Goal: Transaction & Acquisition: Download file/media

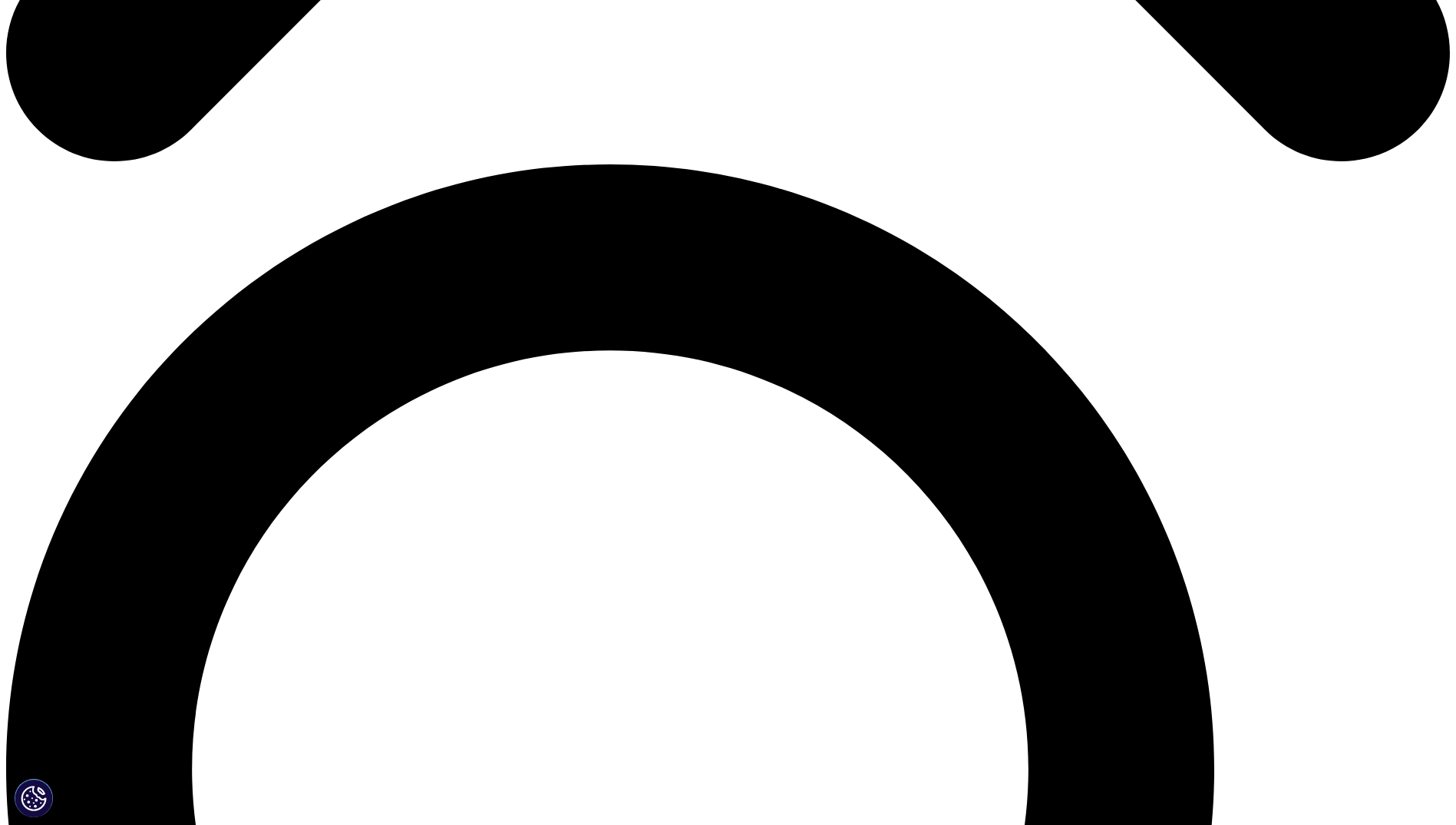
scroll to position [1229, 0]
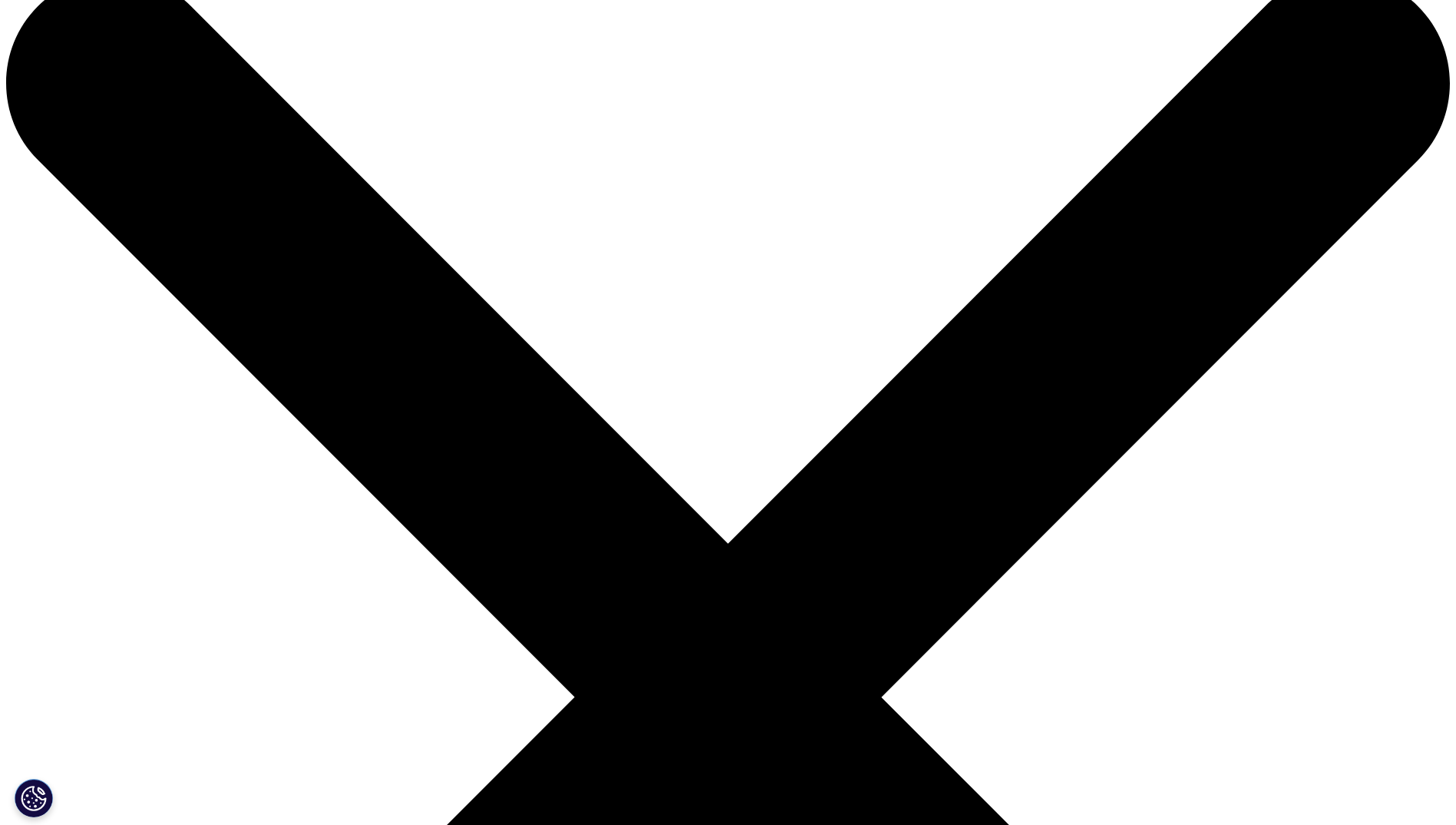
scroll to position [0, 0]
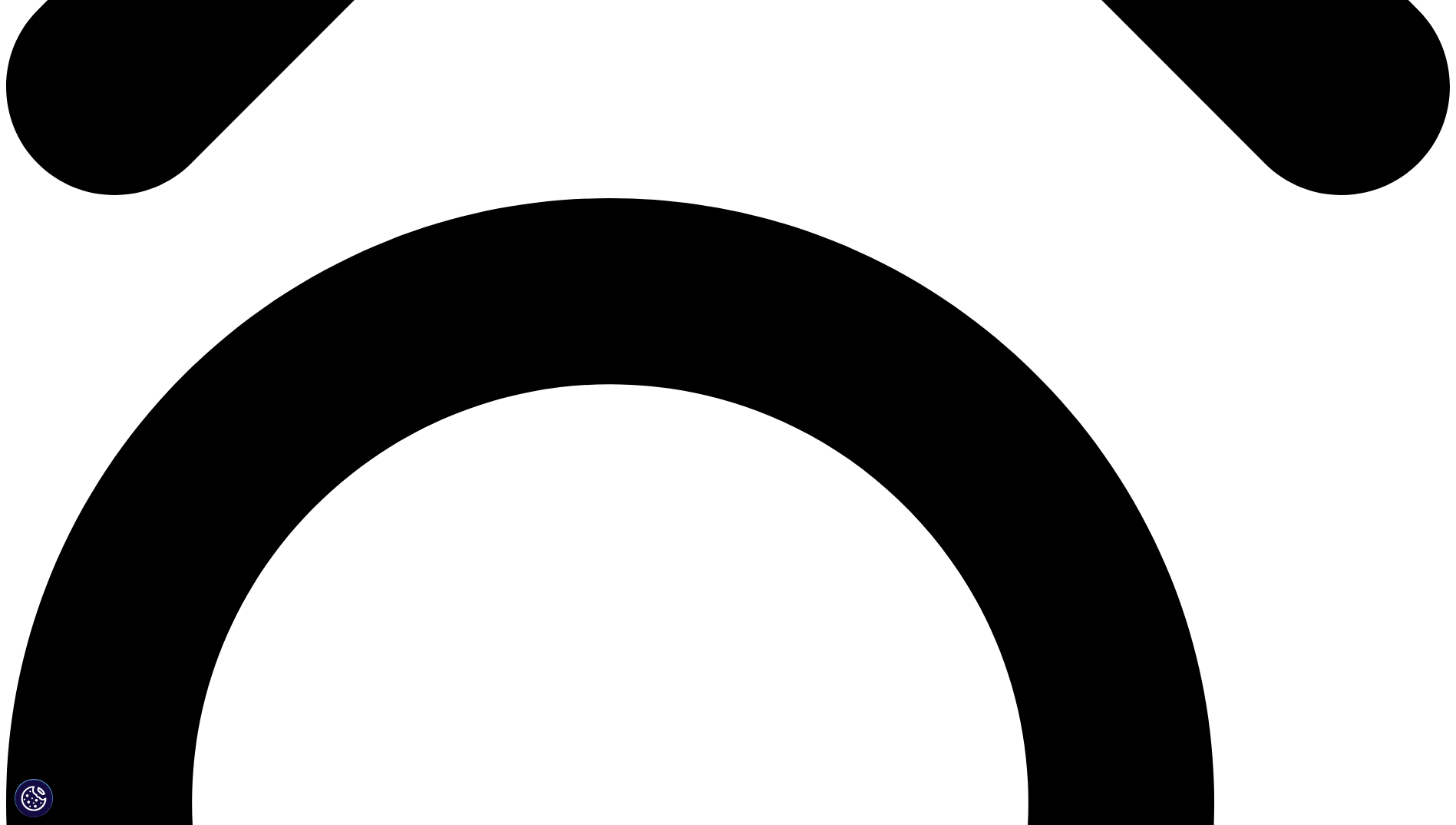
scroll to position [1229, 0]
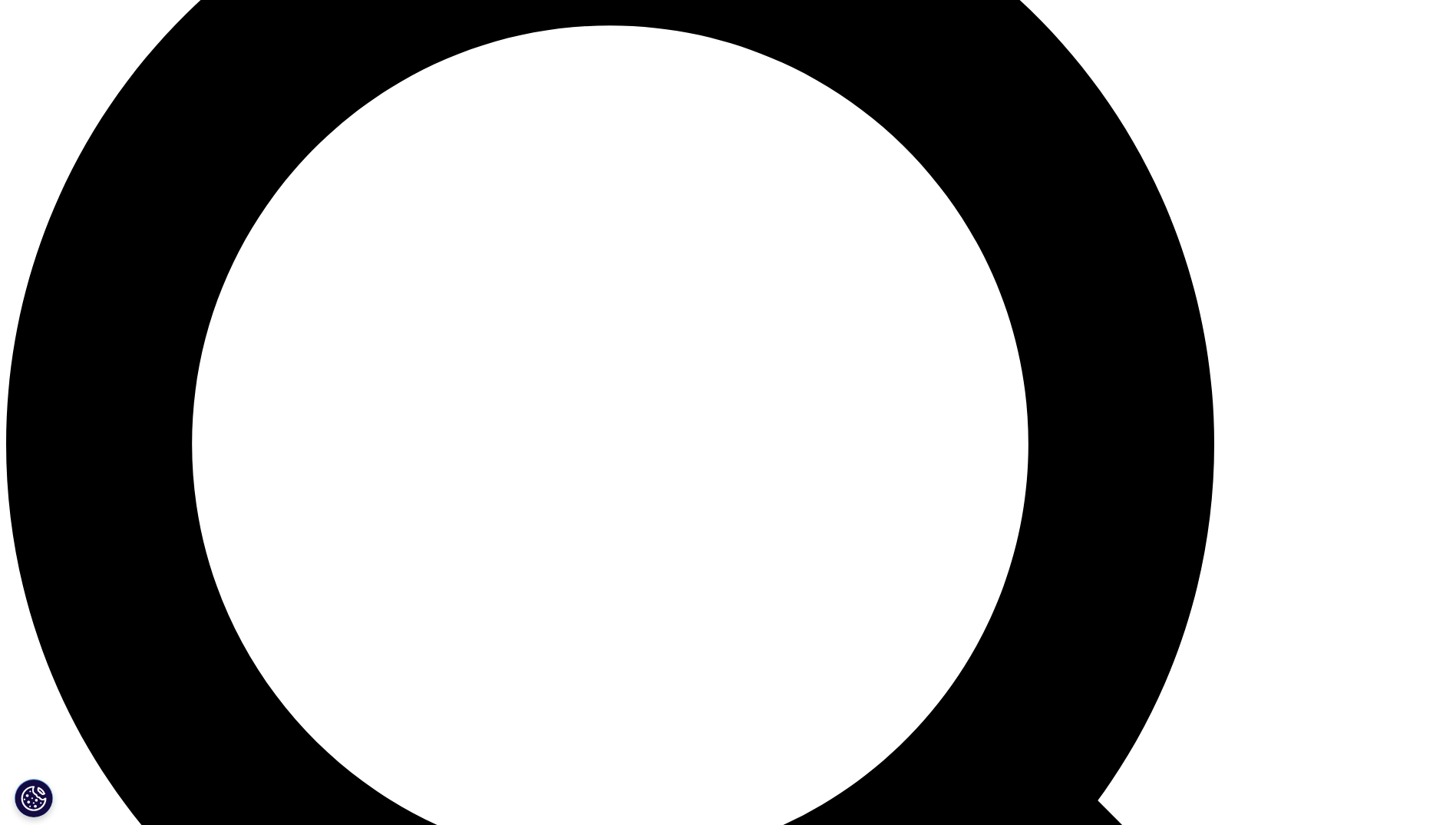
scroll to position [1491, 0]
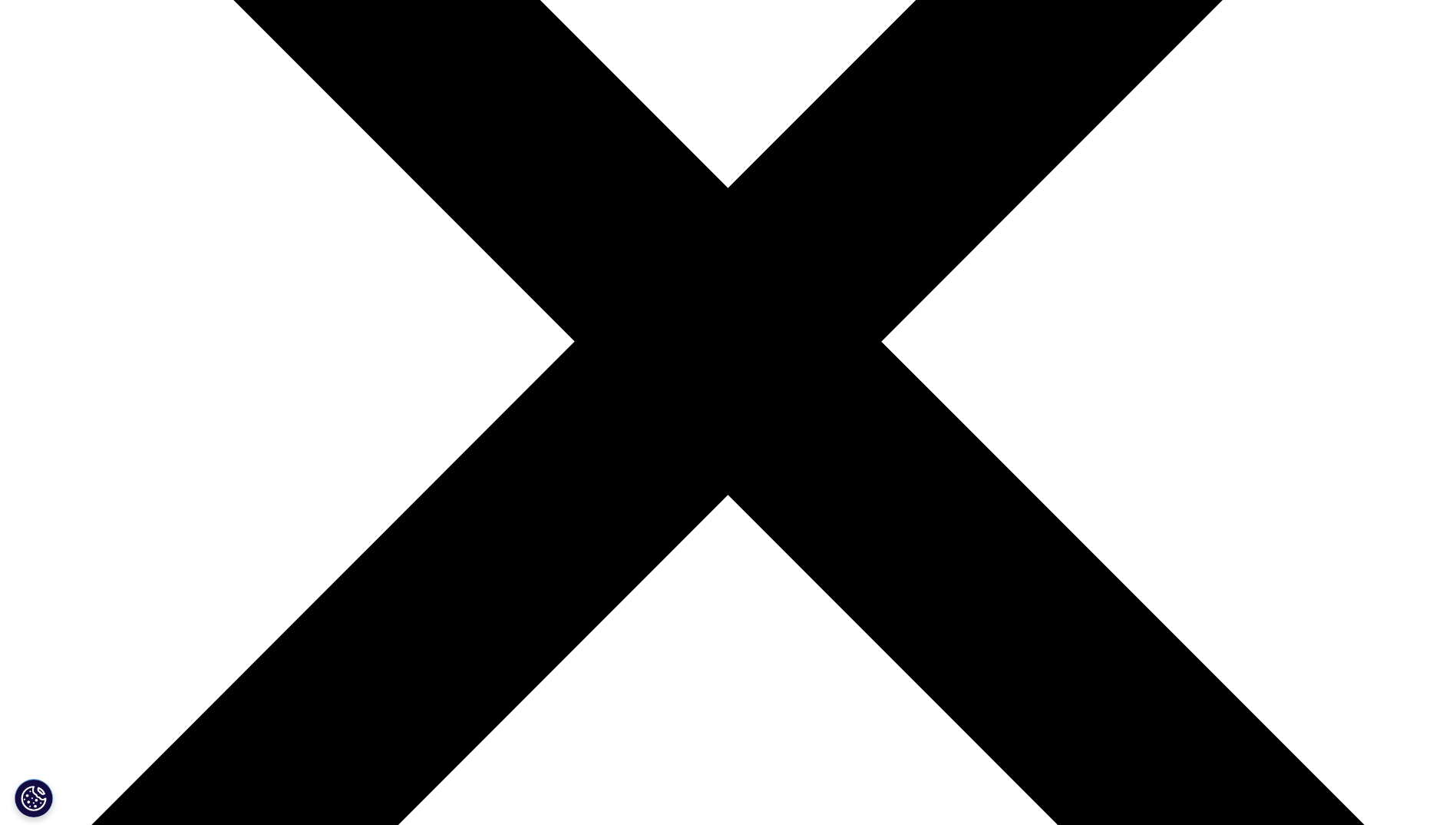
scroll to position [537, 0]
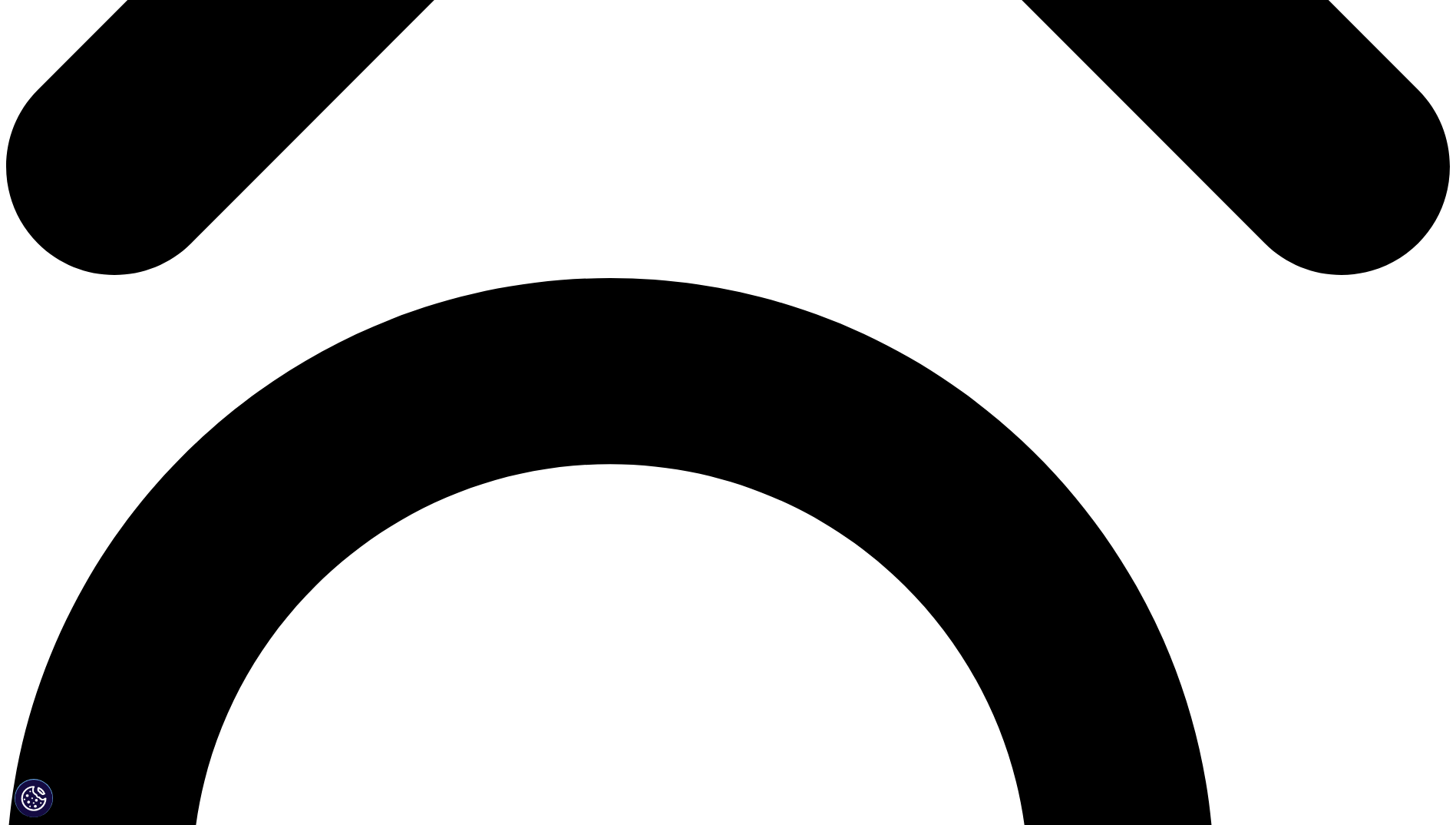
scroll to position [1046, 0]
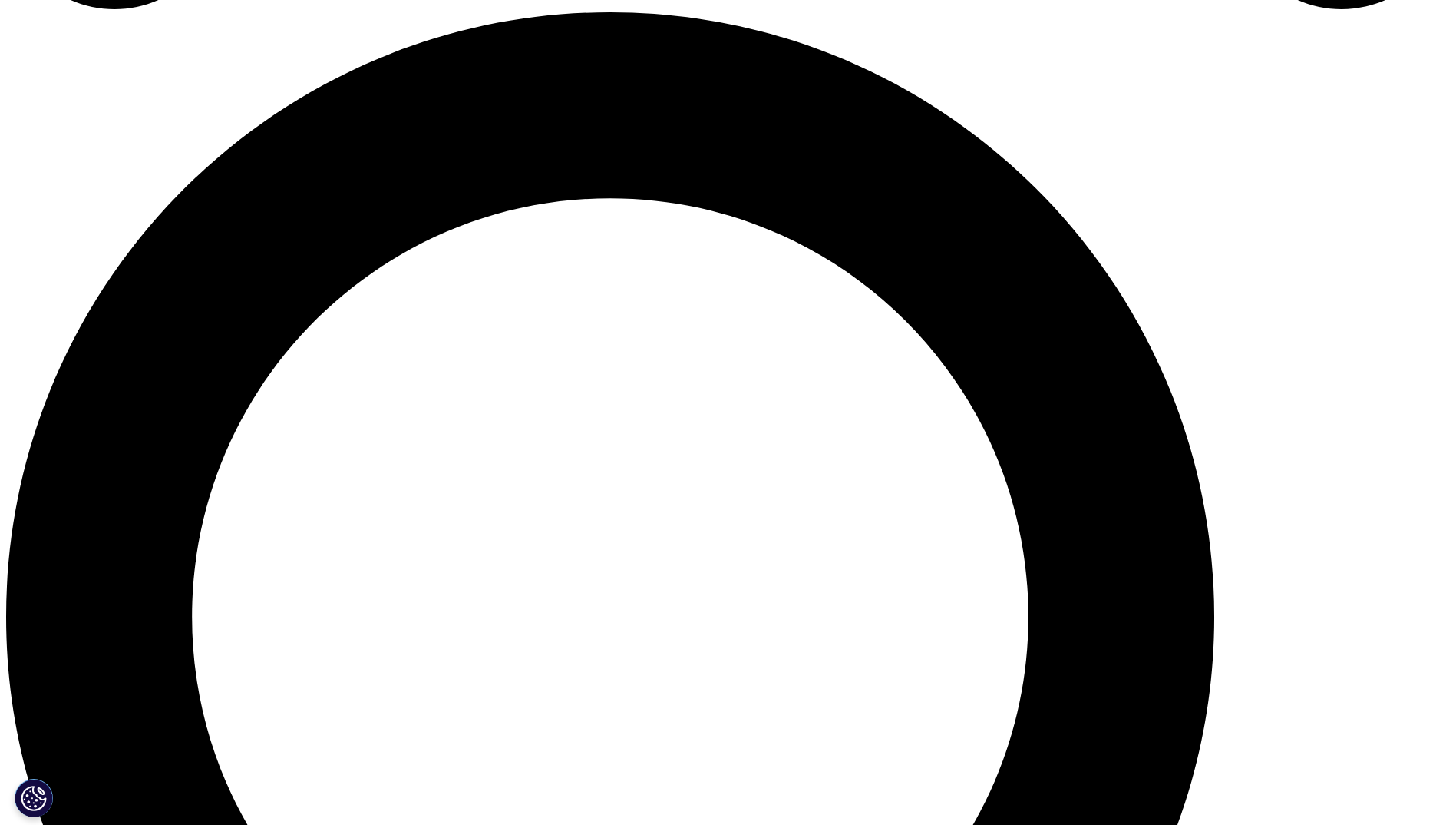
scroll to position [1323, 0]
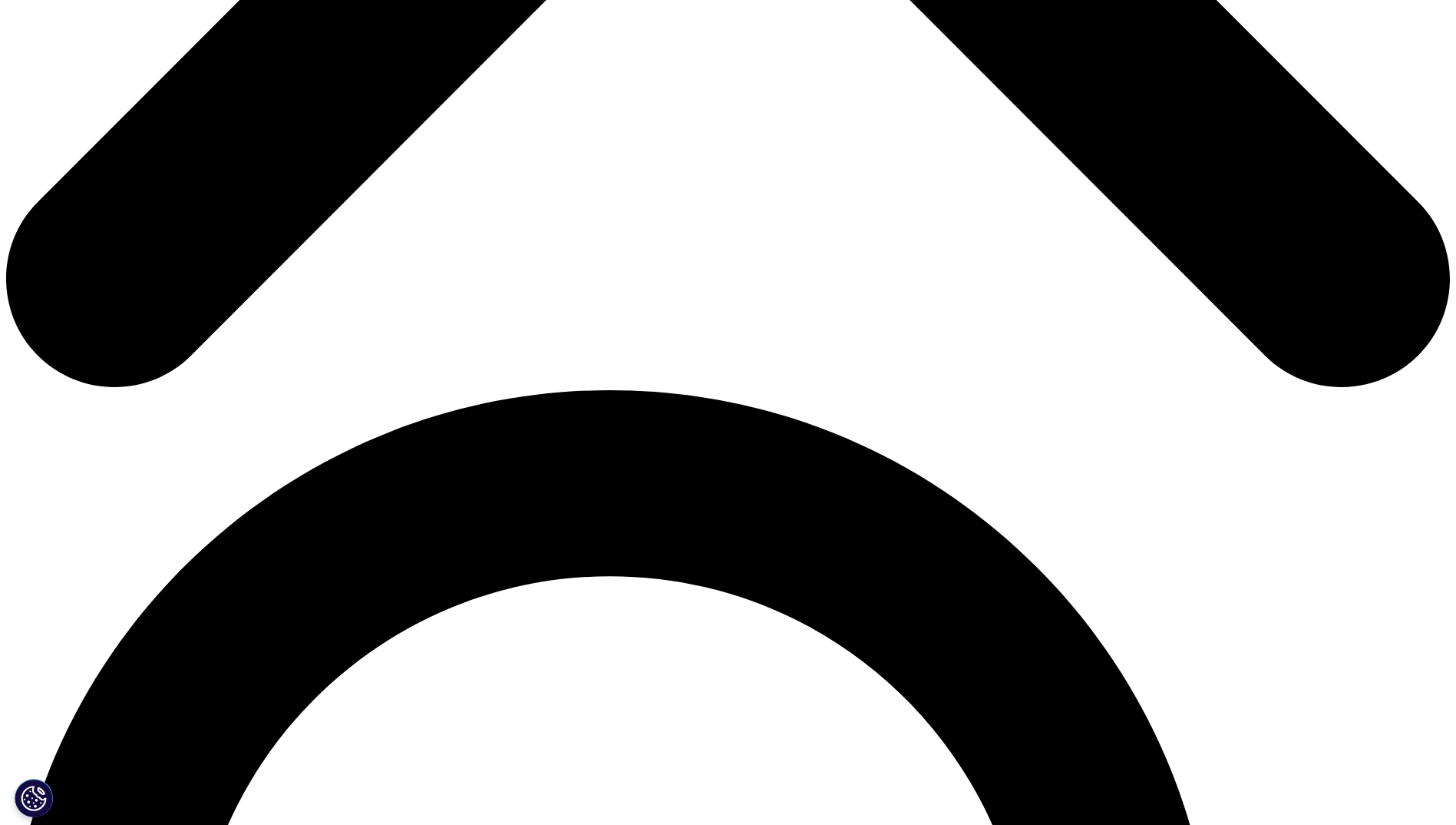
scroll to position [939, 0]
